Goal: Feedback & Contribution: Submit feedback/report problem

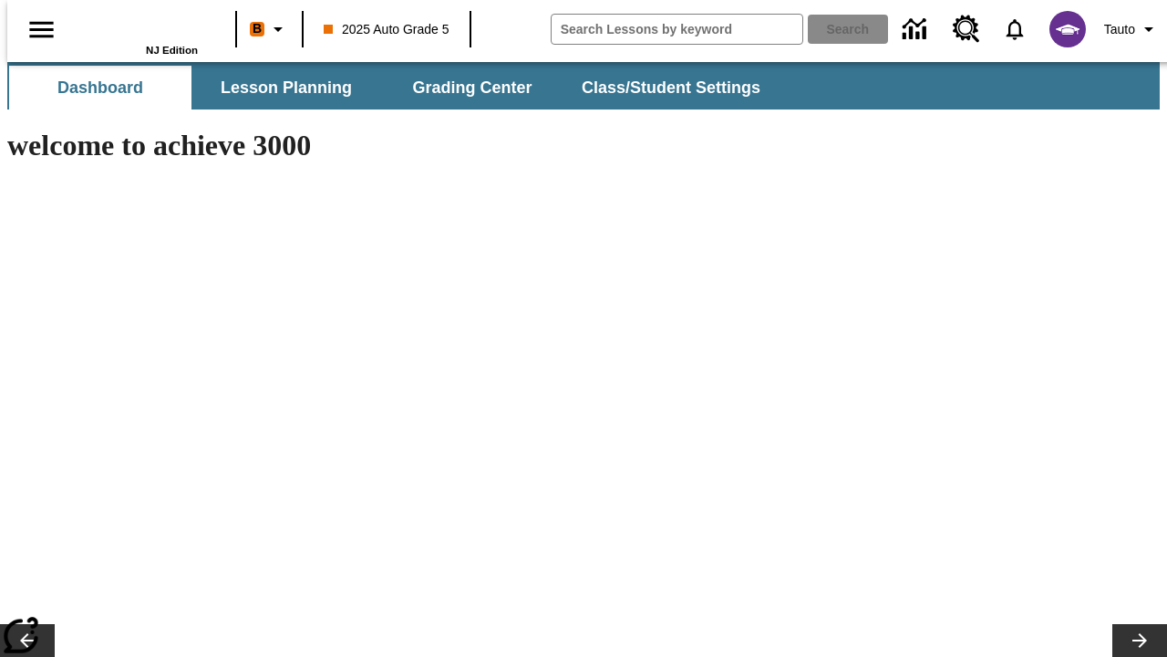
type input "-1"
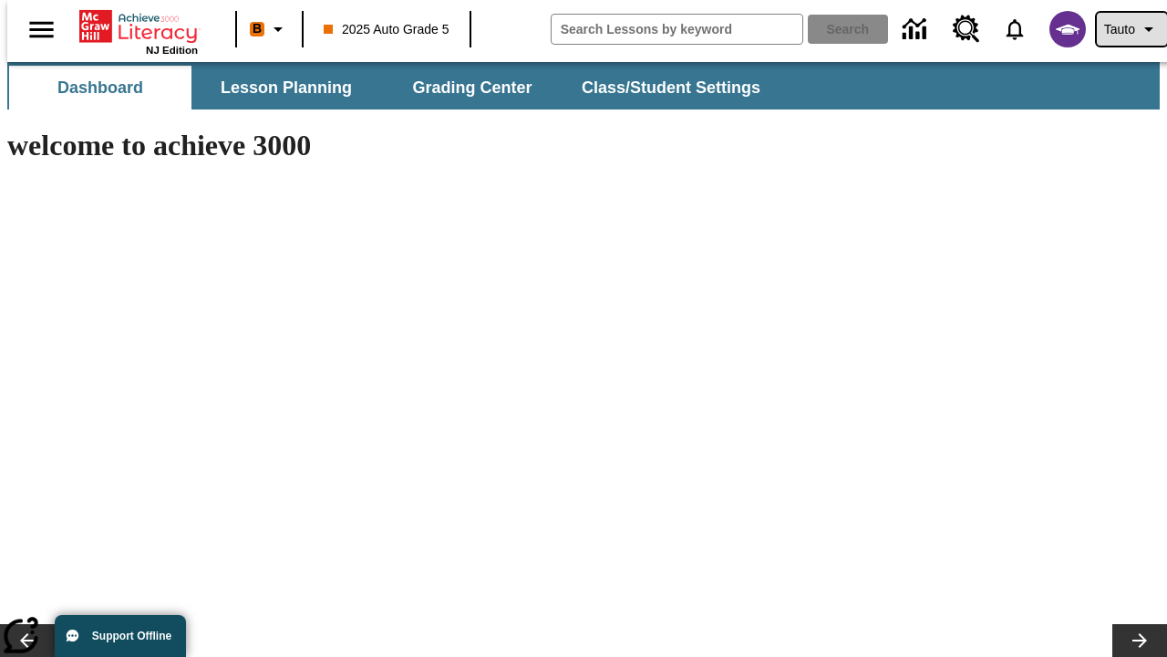
click at [1122, 29] on span "Tauto" at bounding box center [1119, 29] width 31 height 19
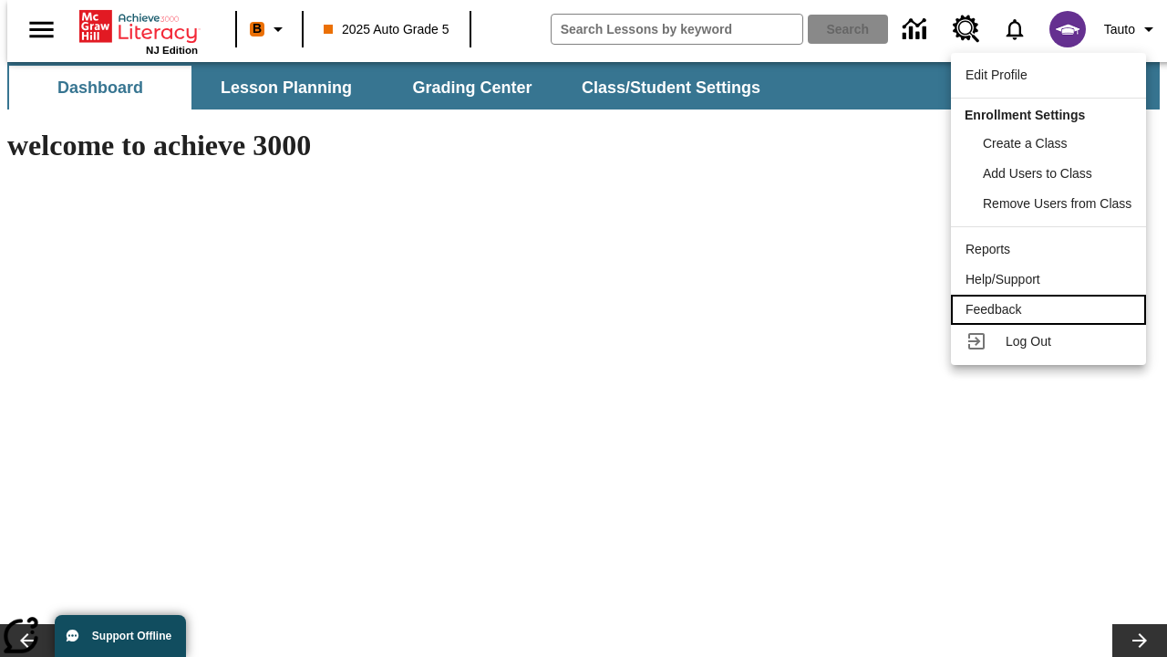
click at [1051, 309] on div "Feedback" at bounding box center [1049, 309] width 166 height 19
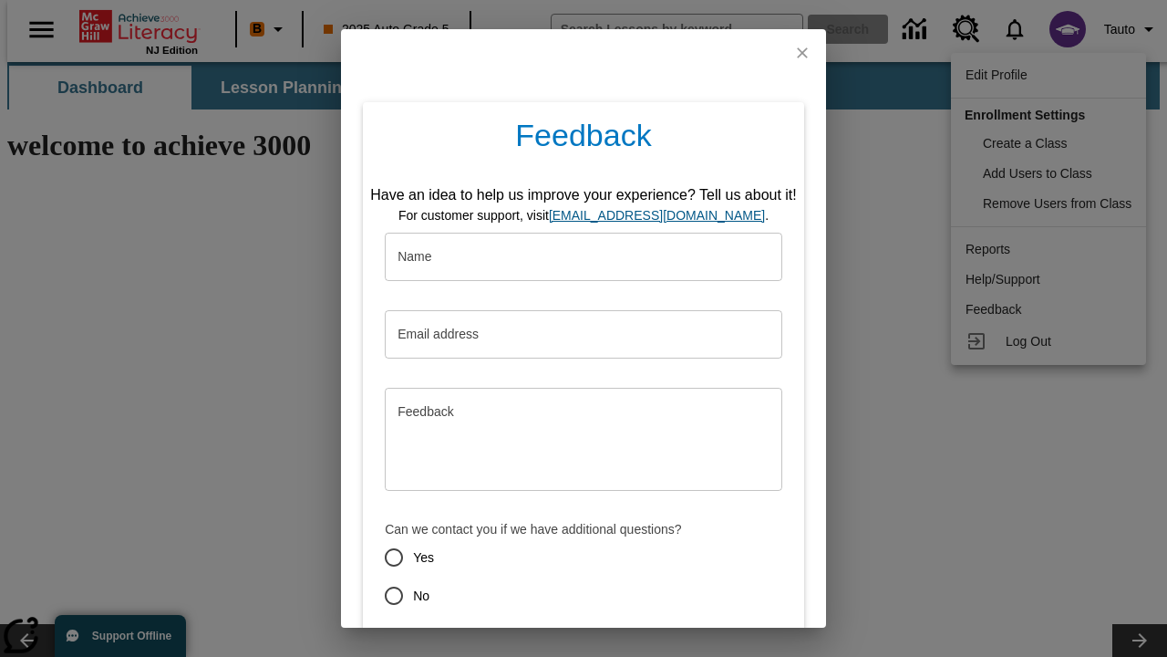
click at [488, 644] on button "Submit" at bounding box center [499, 661] width 72 height 34
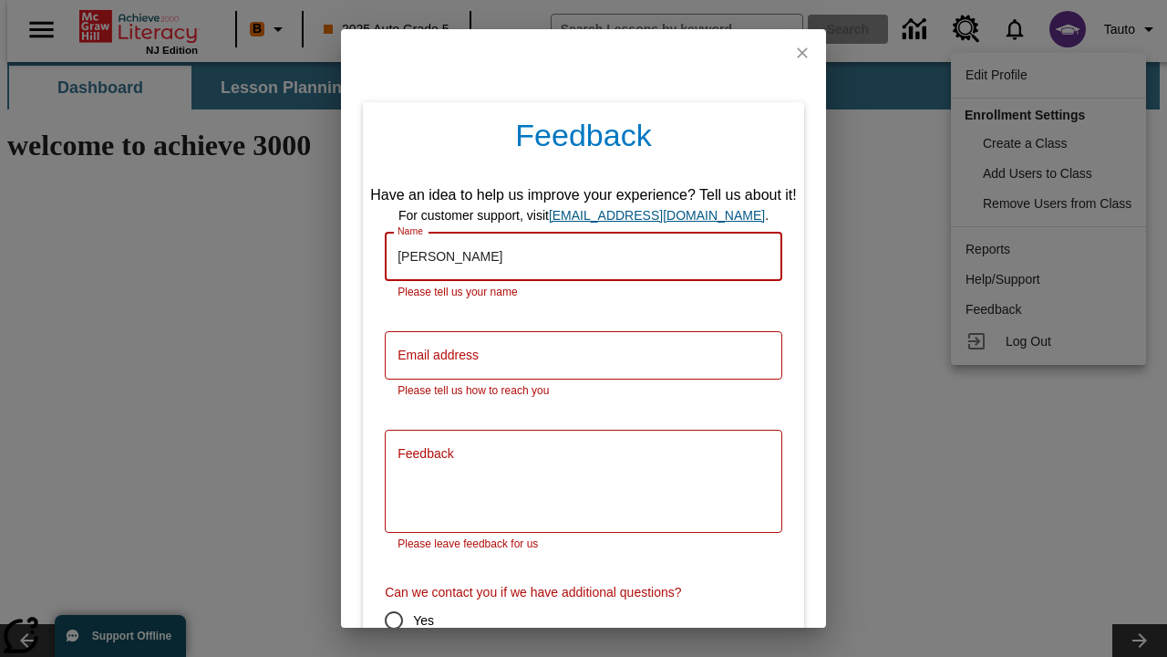
scroll to position [90, 0]
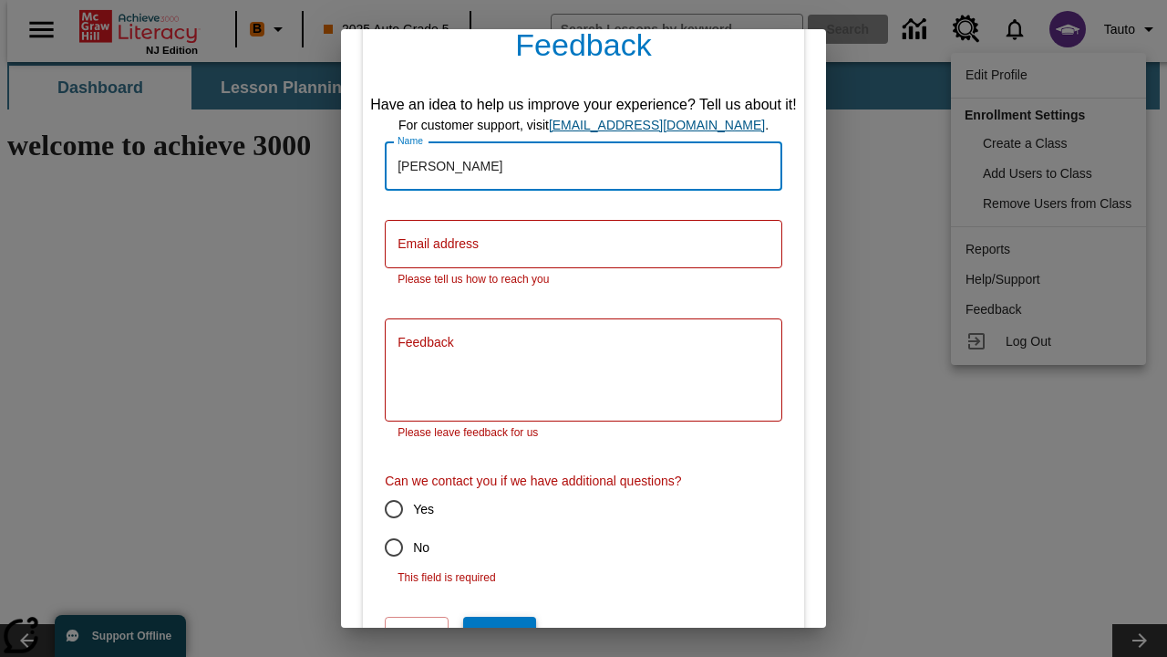
type input "[PERSON_NAME]"
type input "[PERSON_NAME][EMAIL_ADDRESS][DOMAIN_NAME]"
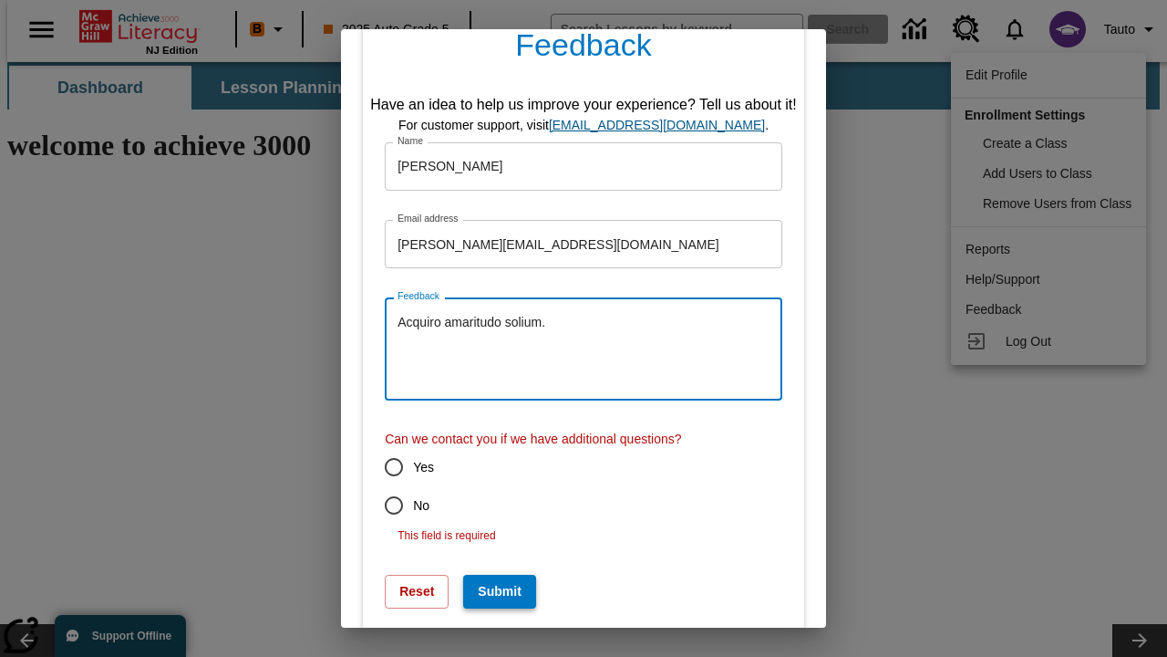
type textarea "Acquiro amaritudo solium."
click at [381, 505] on input "No" at bounding box center [394, 505] width 38 height 38
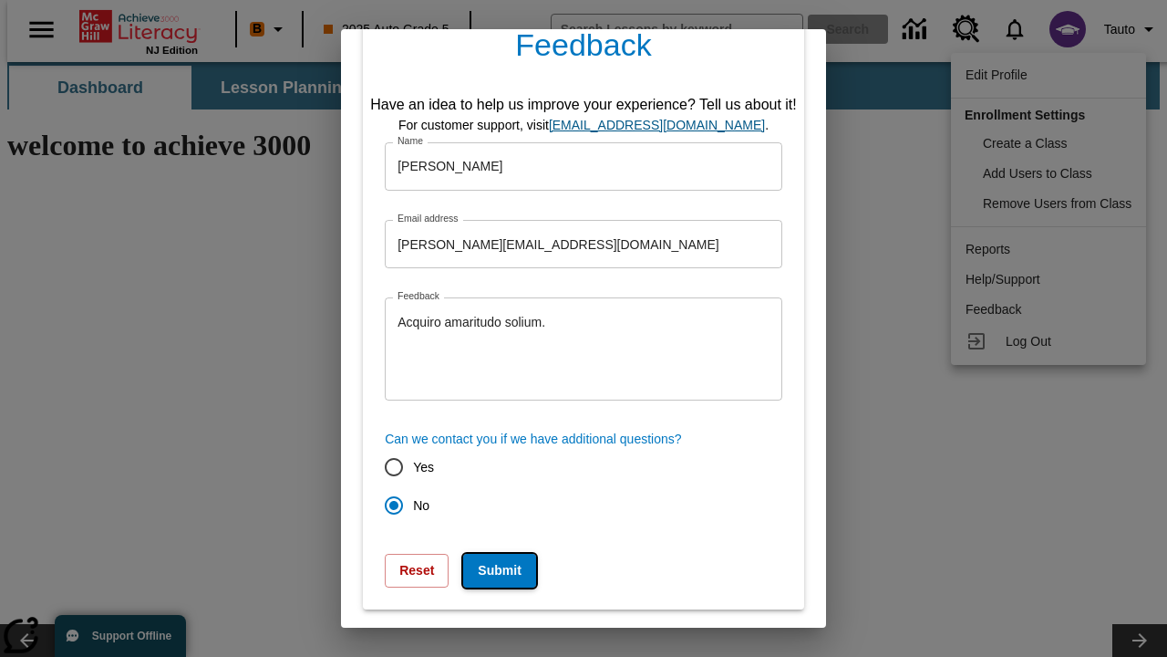
click at [488, 570] on button "Submit" at bounding box center [499, 570] width 72 height 34
radio input "false"
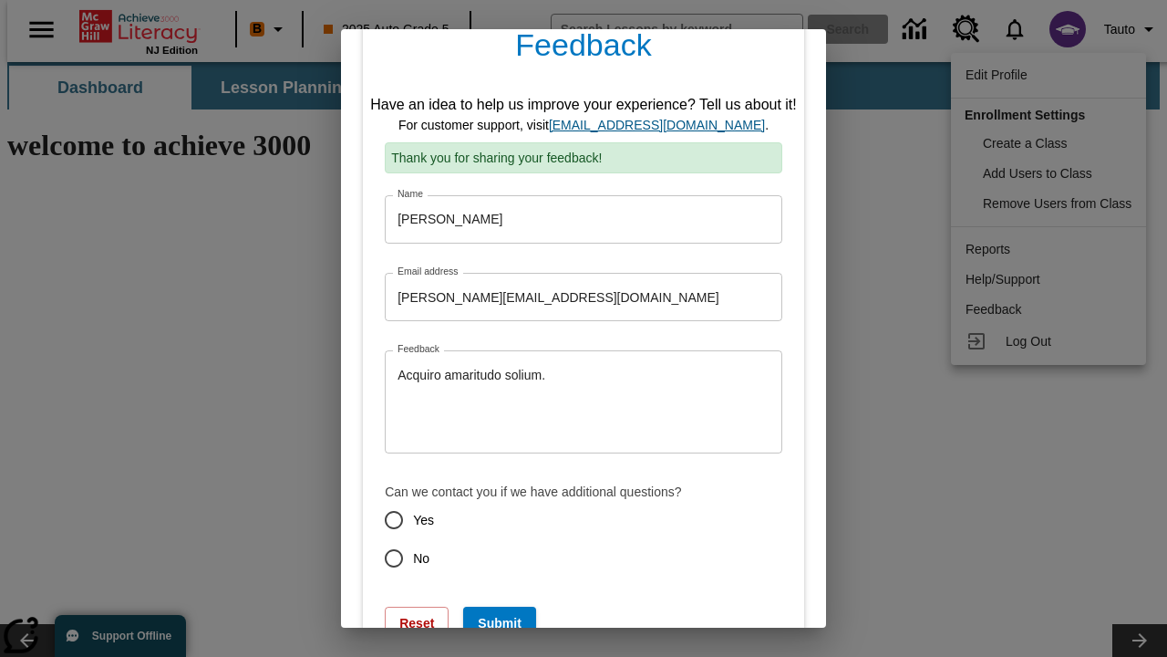
click at [663, 125] on link "[EMAIL_ADDRESS][DOMAIN_NAME]" at bounding box center [657, 125] width 216 height 15
